Goal: Task Accomplishment & Management: Manage account settings

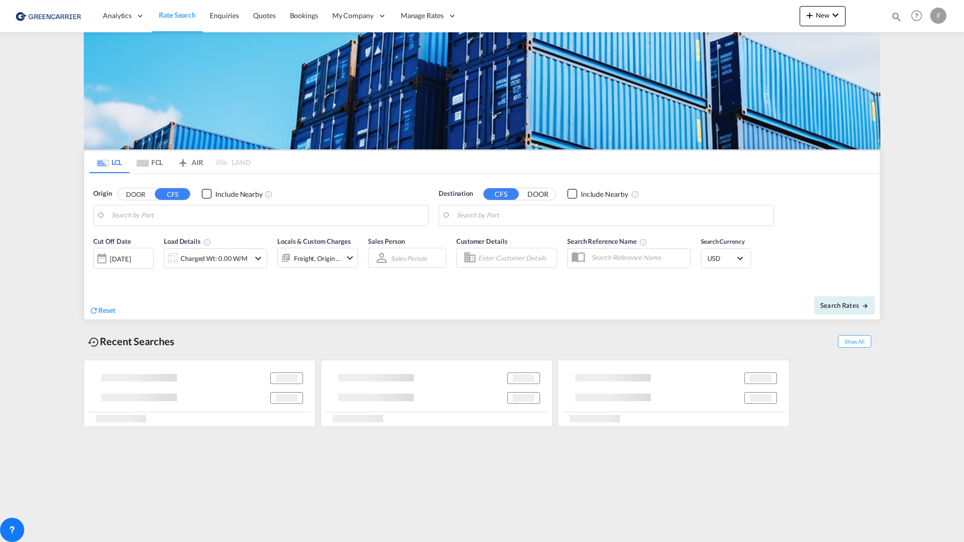
type input "[GEOGRAPHIC_DATA], [GEOGRAPHIC_DATA]"
type input "[GEOGRAPHIC_DATA], SH, CNSHA"
type input "[GEOGRAPHIC_DATA], [GEOGRAPHIC_DATA]"
type input "[GEOGRAPHIC_DATA], SH, CNSHA"
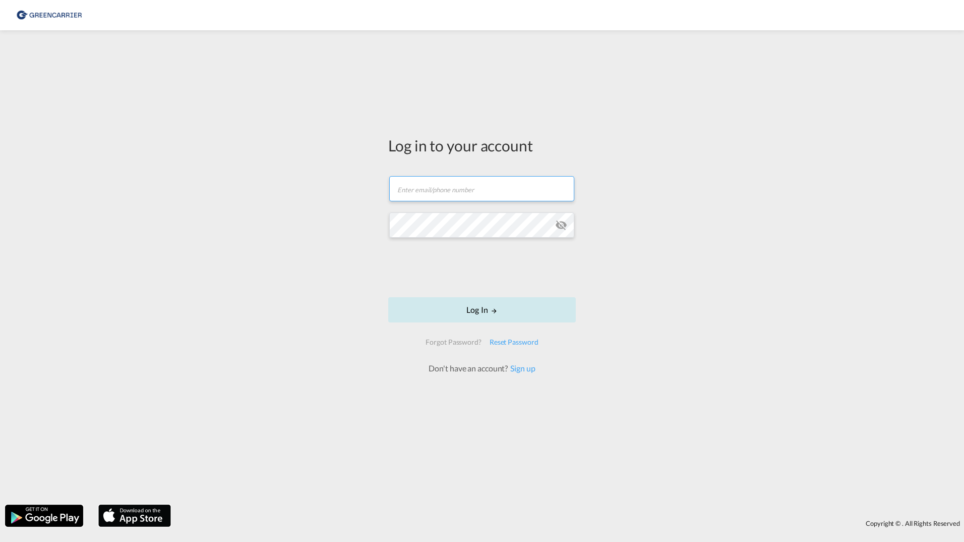
type input "filip.pehrsson@greencarrier.com"
click at [452, 305] on button "Log In" at bounding box center [482, 309] width 188 height 25
